Goal: Task Accomplishment & Management: Manage account settings

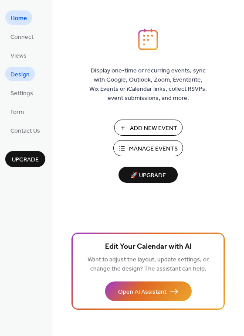
click at [21, 78] on span "Design" at bounding box center [19, 74] width 19 height 9
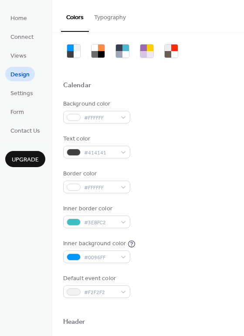
scroll to position [23, 0]
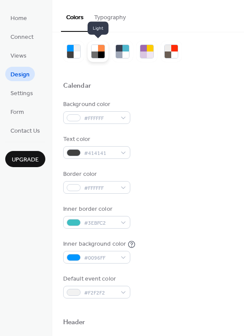
click at [94, 50] on div at bounding box center [95, 48] width 7 height 7
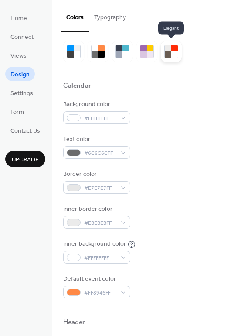
click at [168, 55] on div at bounding box center [168, 54] width 7 height 7
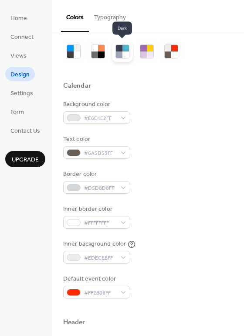
click at [126, 51] on div at bounding box center [126, 54] width 7 height 7
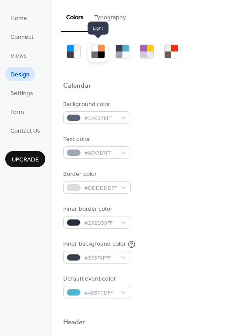
click at [103, 49] on div at bounding box center [101, 48] width 7 height 7
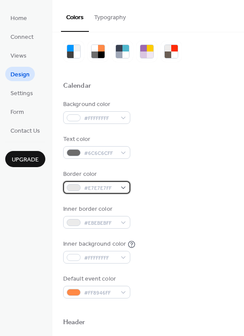
click at [95, 188] on span "#E7E7E7FF" at bounding box center [100, 188] width 32 height 9
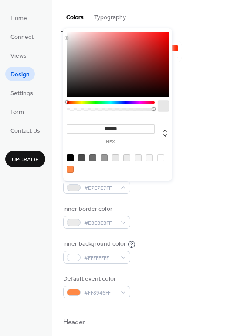
click at [111, 101] on div at bounding box center [111, 102] width 88 height 3
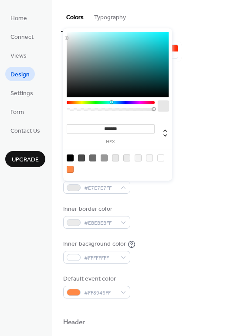
click at [208, 156] on div "Text color #6C6C6CFF" at bounding box center [148, 147] width 170 height 24
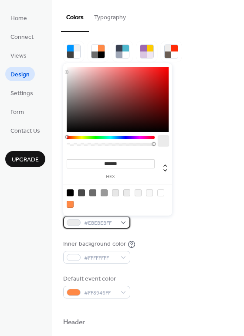
click at [90, 224] on span "#EBEBEBFF" at bounding box center [100, 223] width 32 height 9
click at [108, 136] on div at bounding box center [111, 137] width 88 height 3
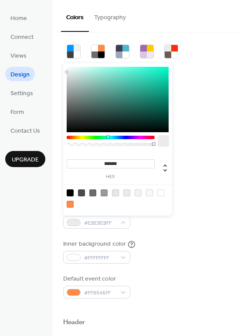
click at [111, 136] on div at bounding box center [111, 137] width 88 height 3
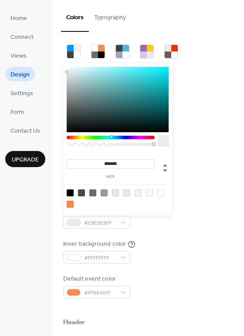
click at [171, 245] on div "Inner background color #FFFFFFFF" at bounding box center [148, 252] width 170 height 24
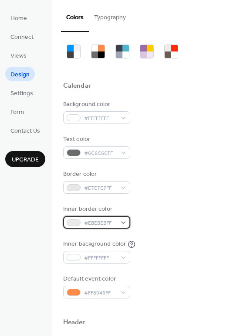
click at [84, 221] on span "#EBEBEBFF" at bounding box center [100, 223] width 32 height 9
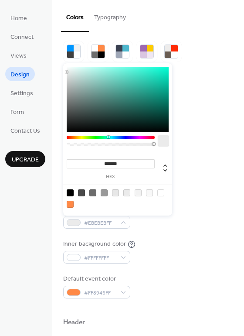
click at [108, 137] on div at bounding box center [111, 137] width 88 height 3
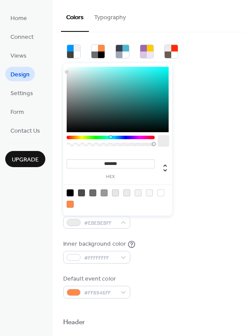
click at [110, 140] on div at bounding box center [111, 143] width 88 height 15
type input "*******"
click at [120, 75] on div at bounding box center [118, 99] width 102 height 65
click at [171, 240] on div "Inner background color #FFFFFFFF" at bounding box center [148, 252] width 170 height 24
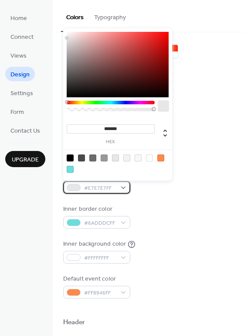
click at [84, 184] on span "#E7E7E7FF" at bounding box center [100, 188] width 32 height 9
click at [73, 168] on div at bounding box center [70, 169] width 7 height 7
type input "*******"
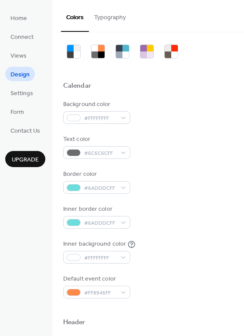
click at [172, 224] on div "Inner border color #6ADDDCFF" at bounding box center [148, 217] width 170 height 24
click at [171, 226] on div "Inner border color #6ADDDCFF" at bounding box center [148, 217] width 170 height 24
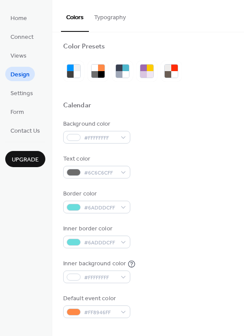
scroll to position [0, 0]
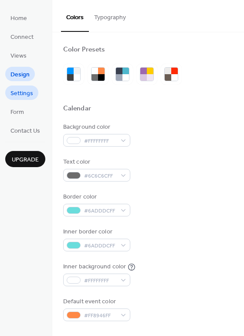
click at [15, 92] on span "Settings" at bounding box center [21, 93] width 23 height 9
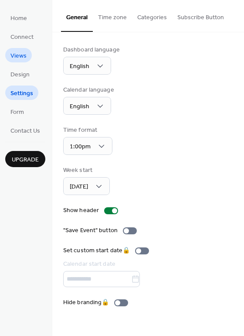
click at [14, 52] on span "Views" at bounding box center [18, 55] width 16 height 9
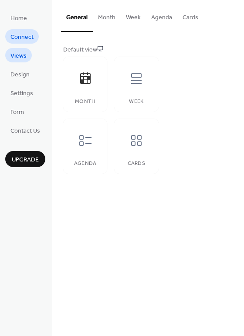
click at [20, 33] on span "Connect" at bounding box center [21, 37] width 23 height 9
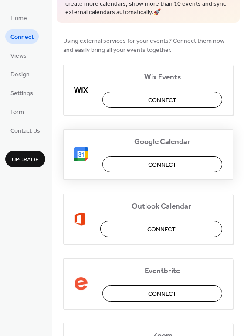
scroll to position [60, 0]
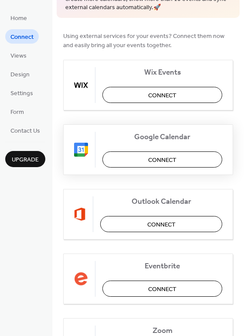
click at [145, 164] on button "Connect" at bounding box center [163, 159] width 120 height 16
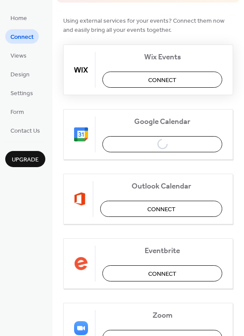
scroll to position [53, 0]
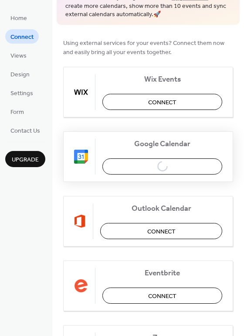
click at [111, 165] on div "Google Calendar Connect" at bounding box center [148, 156] width 170 height 51
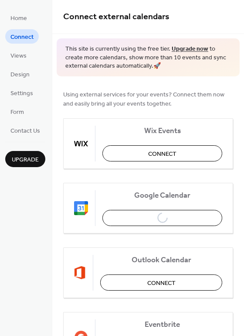
scroll to position [0, 0]
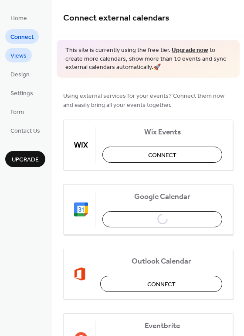
click at [27, 56] on link "Views" at bounding box center [18, 55] width 27 height 14
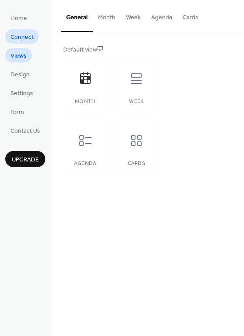
click at [15, 38] on span "Connect" at bounding box center [21, 37] width 23 height 9
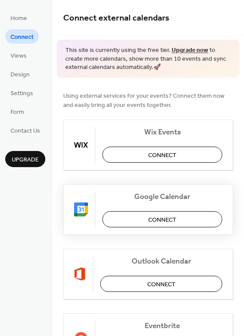
click at [132, 217] on button "Connect" at bounding box center [163, 219] width 120 height 16
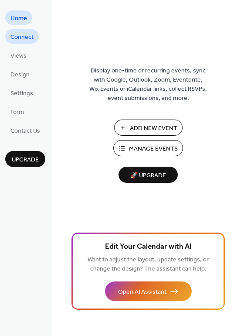
click at [13, 38] on span "Connect" at bounding box center [21, 37] width 23 height 9
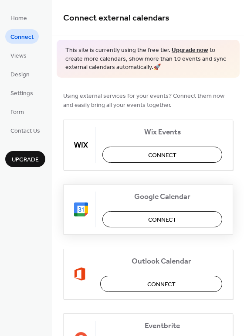
click at [135, 217] on button "Connect" at bounding box center [163, 219] width 120 height 16
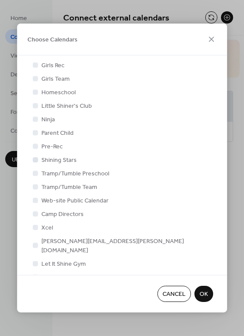
scroll to position [80, 0]
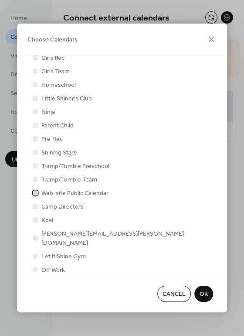
click at [36, 190] on div at bounding box center [35, 192] width 5 height 5
click at [203, 296] on span "OK" at bounding box center [204, 294] width 8 height 9
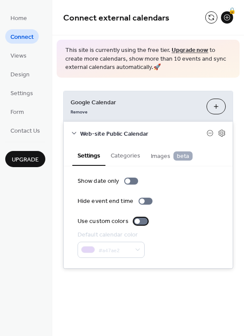
click at [137, 221] on div at bounding box center [137, 221] width 5 height 5
click at [115, 157] on button "Categories" at bounding box center [126, 155] width 40 height 20
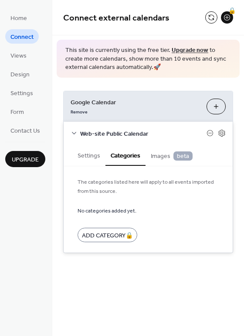
click at [87, 157] on button "Settings" at bounding box center [88, 155] width 33 height 20
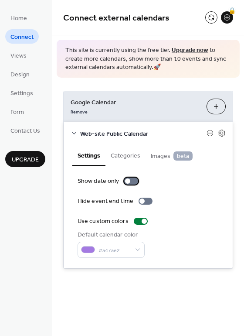
click at [133, 183] on div at bounding box center [131, 181] width 14 height 7
click at [127, 180] on div at bounding box center [131, 181] width 14 height 7
click at [143, 200] on div at bounding box center [146, 201] width 14 height 7
click at [17, 56] on span "Views" at bounding box center [18, 55] width 16 height 9
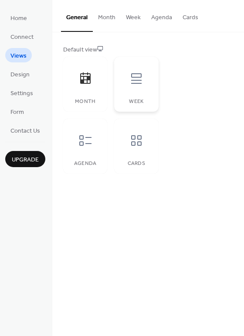
click at [130, 88] on div at bounding box center [136, 78] width 26 height 26
click at [85, 86] on div at bounding box center [85, 78] width 26 height 26
click at [133, 146] on icon at bounding box center [137, 140] width 14 height 14
click at [86, 72] on icon at bounding box center [86, 79] width 14 height 14
click at [26, 72] on span "Design" at bounding box center [19, 74] width 19 height 9
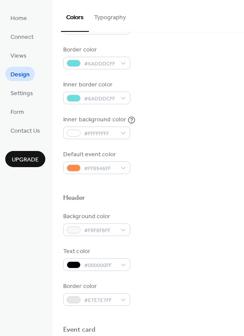
scroll to position [138, 0]
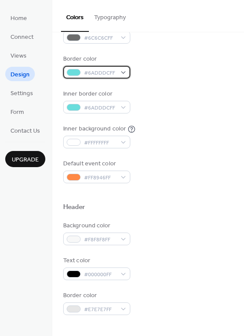
click at [74, 72] on div at bounding box center [74, 72] width 14 height 7
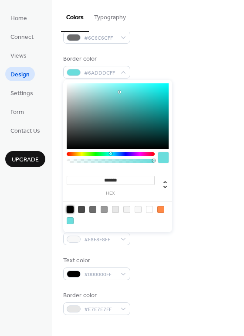
click at [70, 209] on div at bounding box center [70, 209] width 7 height 7
type input "*******"
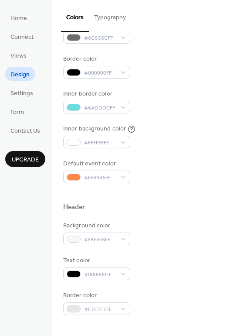
click at [165, 256] on div "Text color #000000FF" at bounding box center [148, 268] width 170 height 24
click at [84, 108] on span "#6ADDDCFF" at bounding box center [100, 107] width 32 height 9
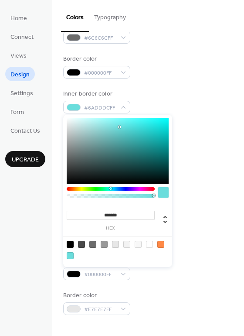
click at [72, 242] on div at bounding box center [70, 244] width 7 height 7
type input "*******"
click at [171, 95] on div "Inner border color #000000FF" at bounding box center [148, 101] width 170 height 24
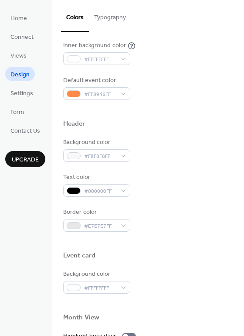
scroll to position [221, 0]
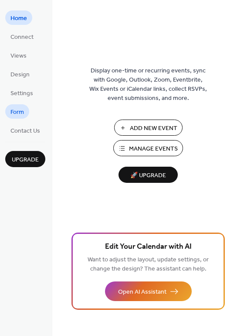
click at [18, 108] on span "Form" at bounding box center [17, 112] width 14 height 9
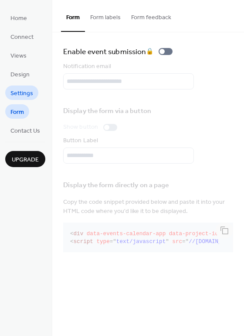
click at [21, 89] on span "Settings" at bounding box center [21, 93] width 23 height 9
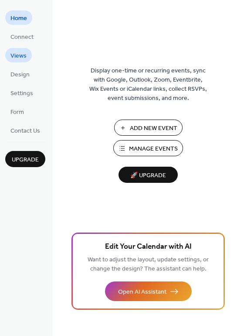
click at [19, 58] on span "Views" at bounding box center [18, 55] width 16 height 9
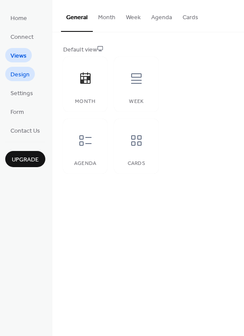
click at [22, 78] on span "Design" at bounding box center [19, 74] width 19 height 9
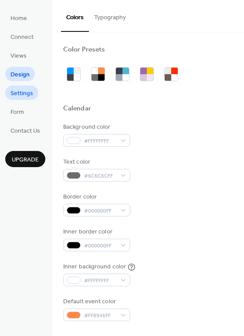
click at [22, 90] on span "Settings" at bounding box center [21, 93] width 23 height 9
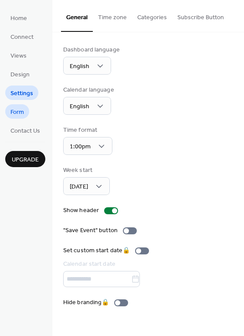
click at [24, 112] on link "Form" at bounding box center [17, 111] width 24 height 14
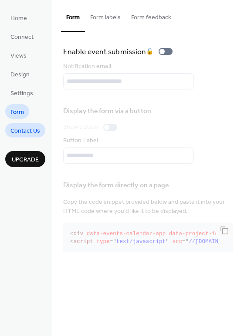
click at [31, 127] on span "Contact Us" at bounding box center [25, 131] width 30 height 9
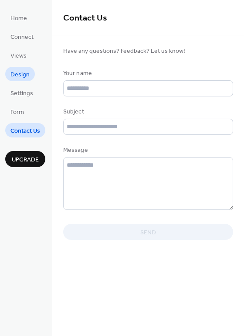
click at [14, 78] on span "Design" at bounding box center [19, 74] width 19 height 9
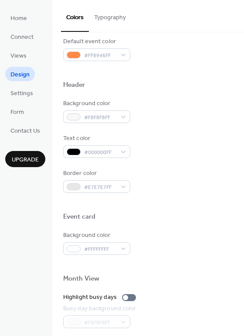
scroll to position [260, 0]
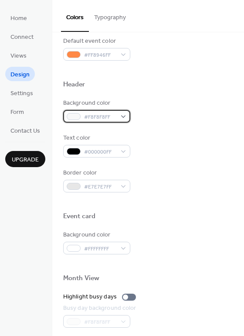
click at [78, 115] on div at bounding box center [74, 116] width 14 height 7
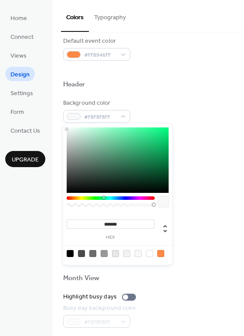
click at [103, 199] on div at bounding box center [111, 197] width 88 height 3
click at [106, 199] on div at bounding box center [111, 197] width 88 height 3
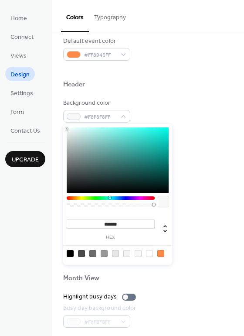
click at [110, 196] on div at bounding box center [111, 197] width 88 height 3
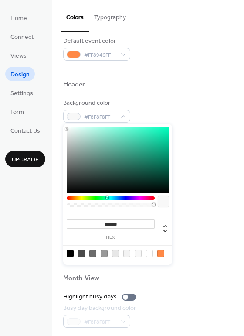
click at [107, 197] on div at bounding box center [111, 197] width 88 height 3
click at [135, 144] on div at bounding box center [118, 159] width 102 height 65
click at [126, 132] on div at bounding box center [118, 159] width 102 height 65
click at [155, 130] on div at bounding box center [118, 159] width 102 height 65
click at [126, 195] on div "******* hex" at bounding box center [117, 194] width 109 height 141
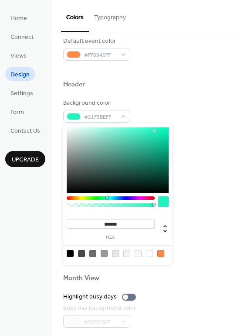
click at [133, 197] on div at bounding box center [111, 197] width 88 height 3
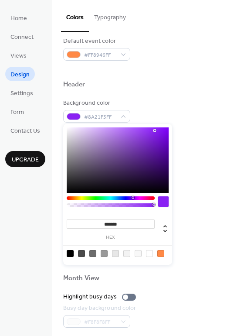
click at [92, 138] on div at bounding box center [118, 159] width 102 height 65
click at [90, 131] on div at bounding box center [118, 159] width 102 height 65
type input "*******"
click at [86, 133] on div at bounding box center [118, 159] width 102 height 65
click at [181, 113] on div "Background color #D3BDE9FF" at bounding box center [148, 111] width 170 height 24
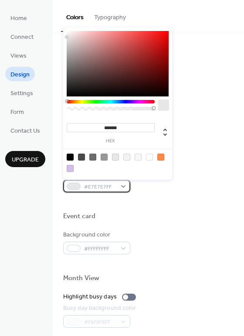
click at [101, 185] on span "#E7E7E7FF" at bounding box center [100, 186] width 32 height 9
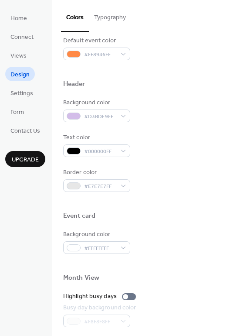
click at [137, 219] on div "Event card" at bounding box center [148, 217] width 170 height 11
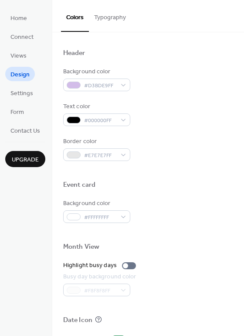
scroll to position [292, 0]
click at [129, 266] on div at bounding box center [129, 265] width 14 height 7
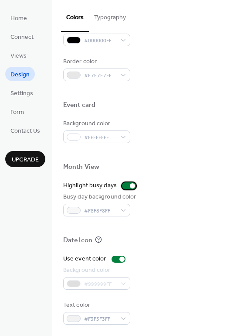
scroll to position [373, 0]
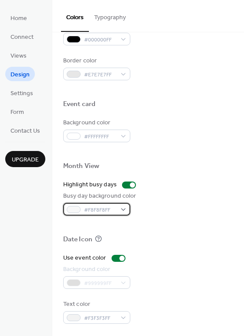
click at [116, 207] on div "#F8F8F8FF" at bounding box center [96, 209] width 67 height 13
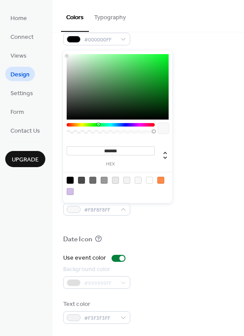
click at [98, 123] on div at bounding box center [111, 124] width 88 height 3
click at [75, 58] on div at bounding box center [118, 86] width 102 height 65
click at [82, 58] on div at bounding box center [118, 86] width 102 height 65
click at [149, 178] on div at bounding box center [149, 180] width 7 height 7
type input "*******"
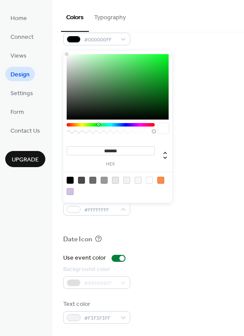
click at [146, 180] on div at bounding box center [149, 180] width 7 height 7
click at [147, 180] on div at bounding box center [149, 180] width 7 height 7
click at [152, 229] on div at bounding box center [148, 226] width 170 height 20
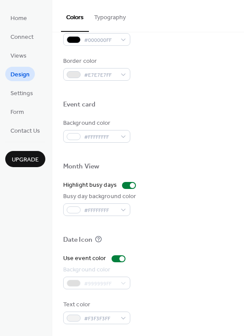
scroll to position [372, 0]
click at [112, 259] on div at bounding box center [119, 258] width 14 height 7
click at [113, 259] on div at bounding box center [115, 258] width 5 height 5
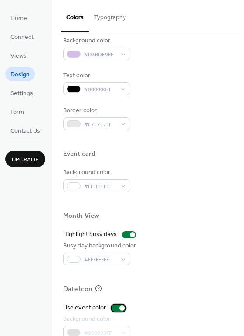
scroll to position [322, 0]
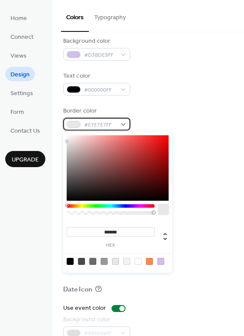
click at [72, 122] on div at bounding box center [74, 124] width 14 height 7
click at [71, 261] on div at bounding box center [70, 261] width 7 height 7
type input "*******"
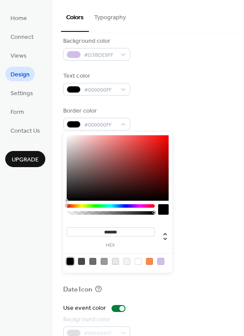
click at [205, 116] on div "Border color #000000FF" at bounding box center [148, 118] width 170 height 24
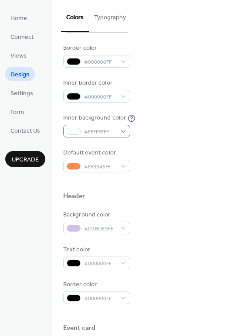
scroll to position [122, 0]
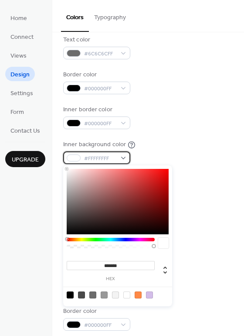
click at [75, 158] on div at bounding box center [74, 157] width 14 height 7
click at [147, 294] on div at bounding box center [149, 294] width 7 height 7
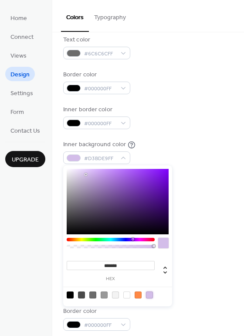
click at [82, 239] on div at bounding box center [111, 239] width 88 height 3
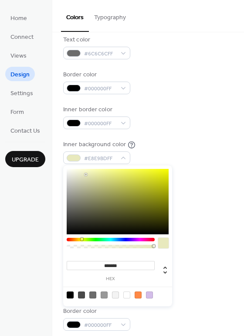
click at [114, 294] on div at bounding box center [115, 294] width 7 height 7
type input "*******"
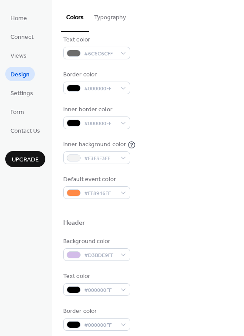
click at [192, 154] on div "Inner background color #F3F3F3FF" at bounding box center [148, 152] width 170 height 24
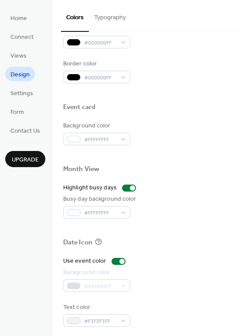
scroll to position [373, 0]
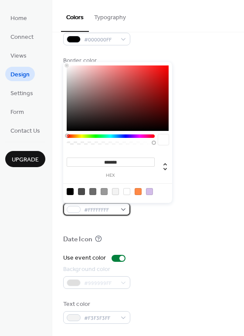
click at [113, 209] on span "#FFFFFFFF" at bounding box center [100, 209] width 32 height 9
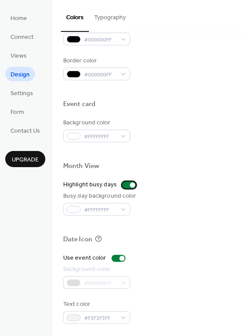
click at [122, 186] on div at bounding box center [129, 184] width 14 height 7
